Goal: Task Accomplishment & Management: Manage account settings

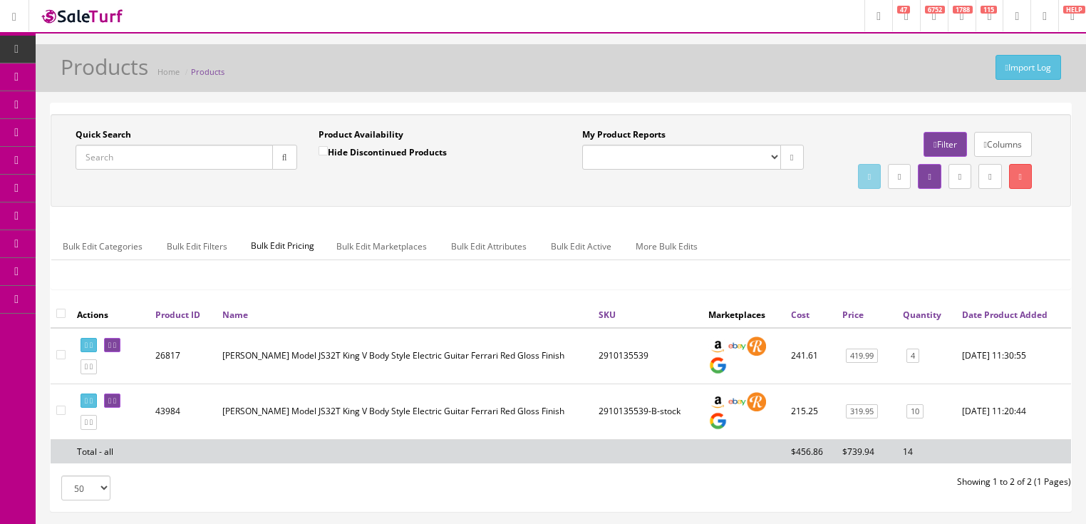
drag, startPoint x: 0, startPoint y: 0, endPoint x: 123, endPoint y: 150, distance: 194.5
click at [123, 150] on input "Quick Search" at bounding box center [174, 157] width 197 height 25
type input "h"
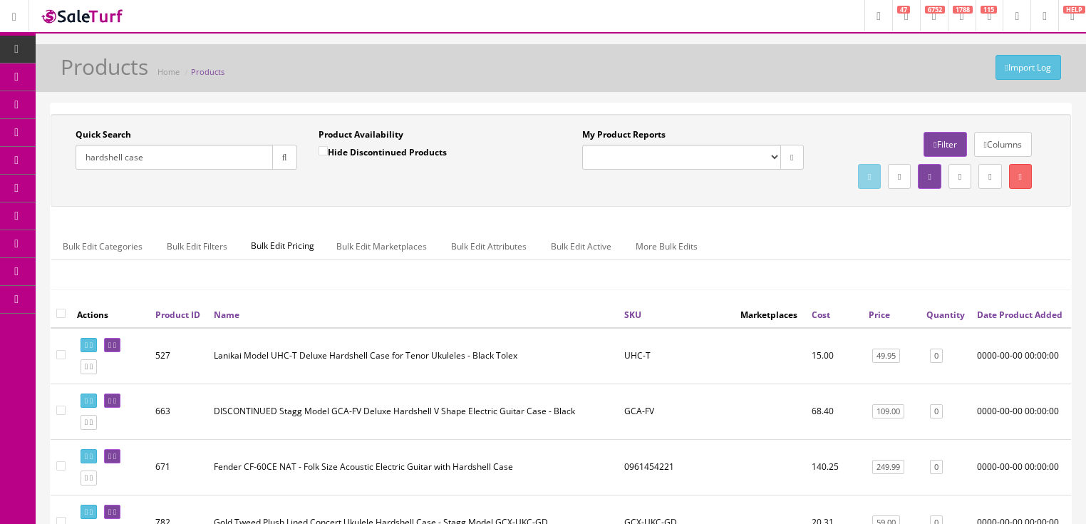
type input "hardshell case"
click at [939, 321] on link "Quantity" at bounding box center [946, 315] width 38 height 12
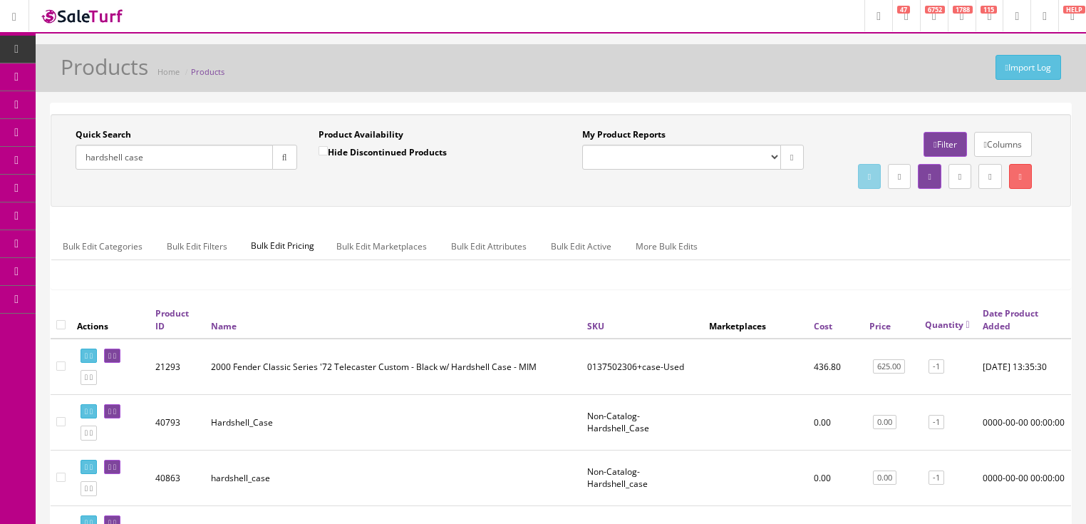
click at [939, 331] on link "Quantity" at bounding box center [947, 325] width 45 height 12
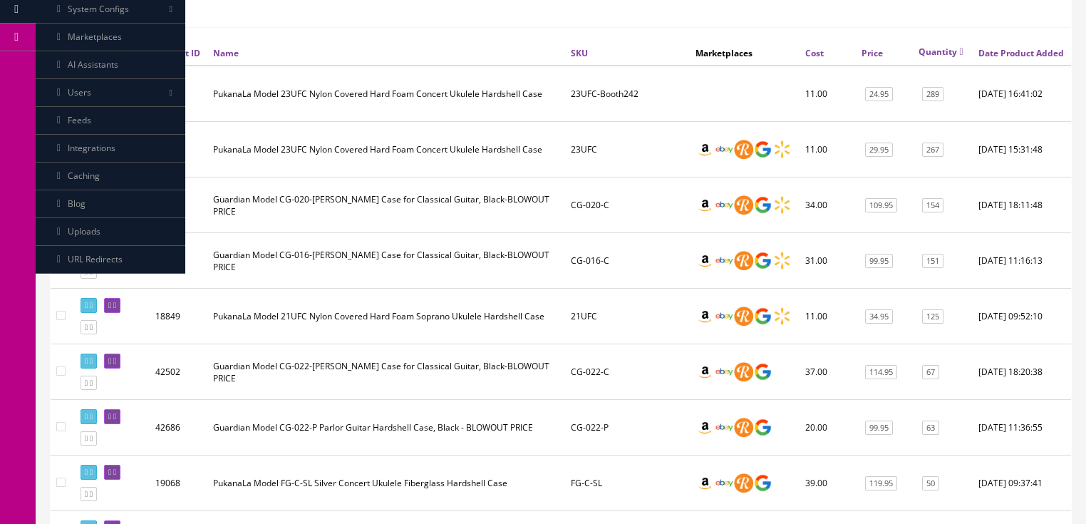
scroll to position [285, 0]
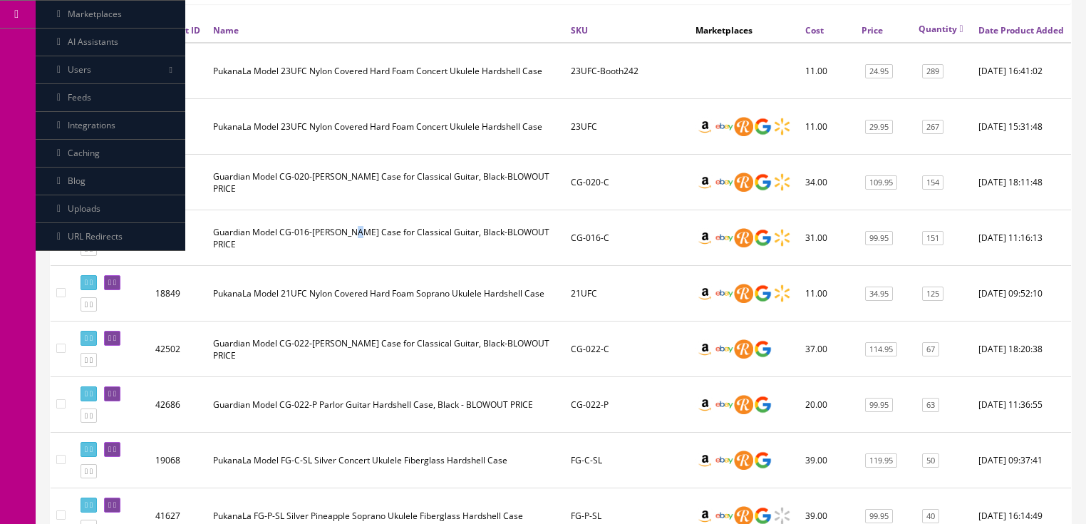
click at [353, 266] on td "Guardian Model CG-016-[PERSON_NAME] Case for Classical Guitar, Black-BLOWOUT PR…" at bounding box center [386, 238] width 358 height 56
click at [120, 234] on link at bounding box center [112, 227] width 16 height 15
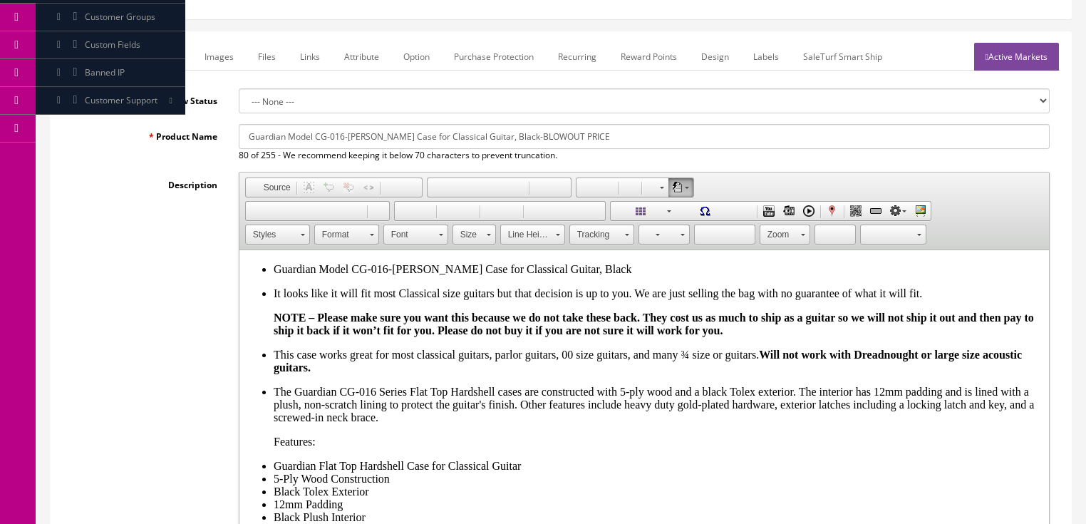
scroll to position [57, 0]
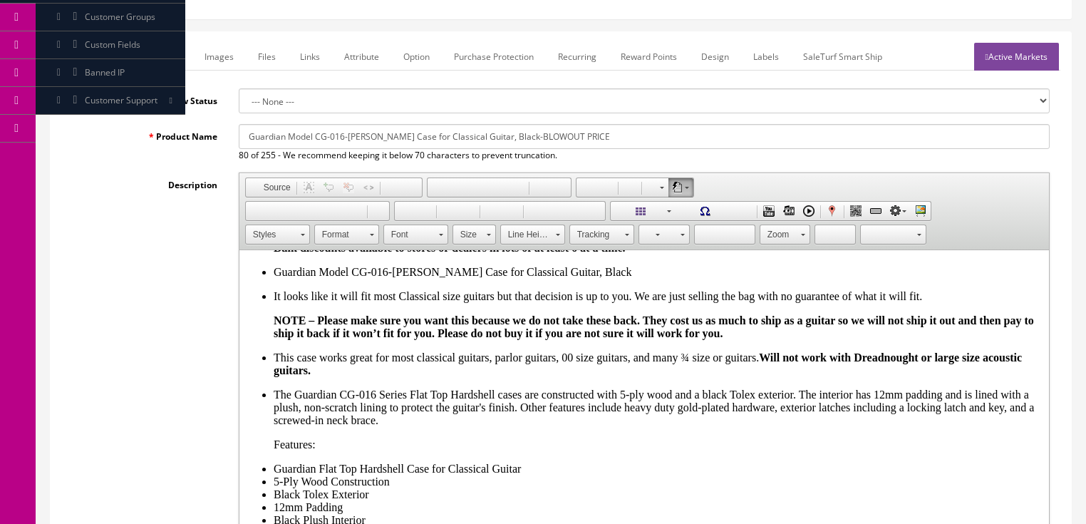
click at [158, 58] on link "Marketplace" at bounding box center [155, 57] width 73 height 28
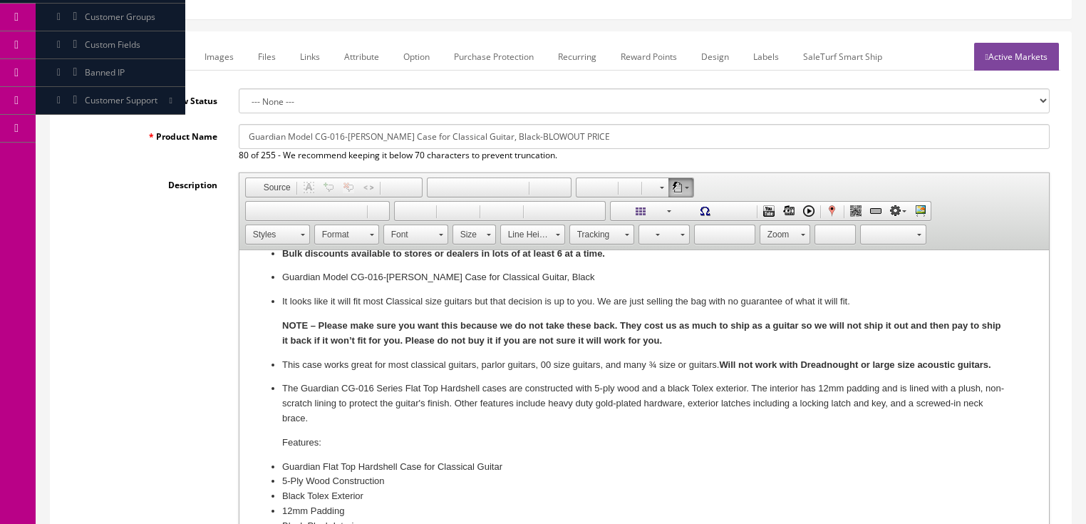
scroll to position [0, 0]
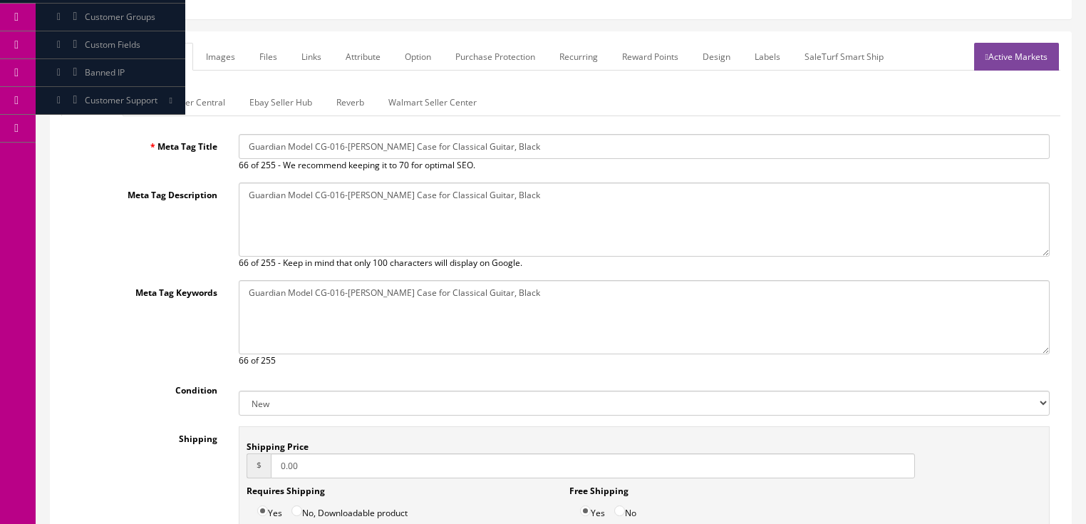
click at [252, 93] on link "Ebay Seller Hub" at bounding box center [281, 102] width 86 height 28
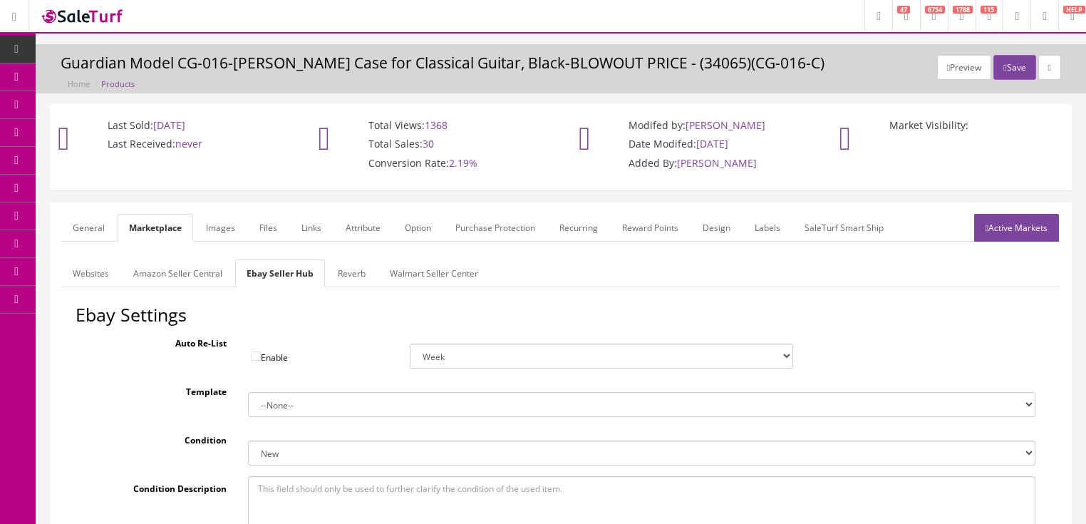
click at [1014, 233] on link "Active Markets" at bounding box center [1016, 228] width 85 height 28
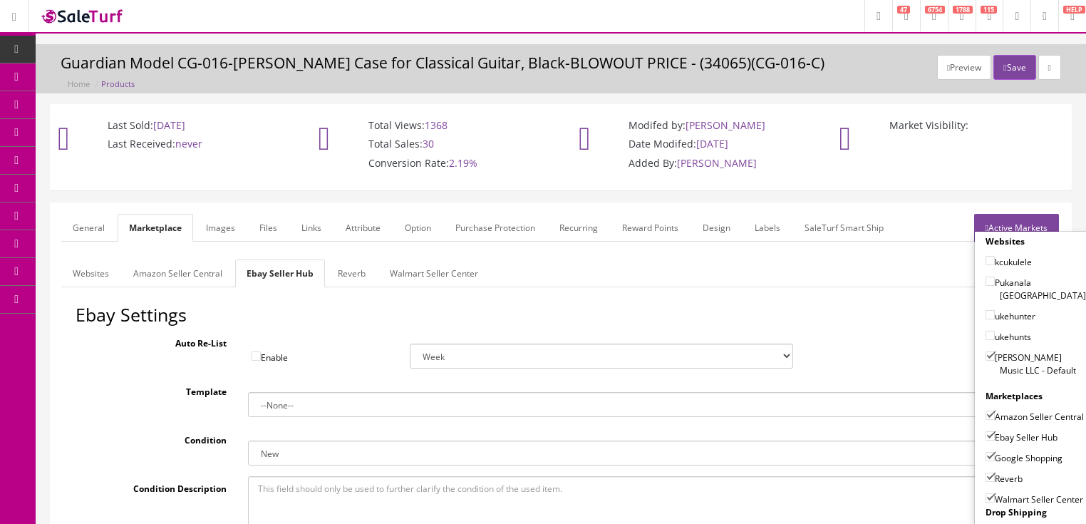
click at [1014, 233] on div "Websites kcukulele Pukanala USA ukehunter ukehunts Butler Music LLC - Default M…" at bounding box center [1035, 387] width 123 height 313
click at [1018, 227] on link "Active Markets" at bounding box center [1016, 228] width 85 height 28
